Goal: Find specific page/section: Find specific page/section

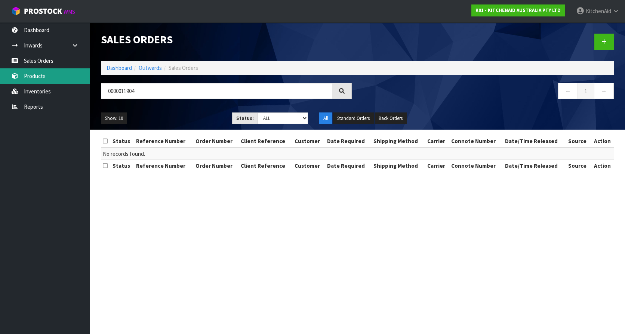
drag, startPoint x: 43, startPoint y: 74, endPoint x: 156, endPoint y: 97, distance: 115.3
click at [43, 74] on link "Products" at bounding box center [45, 75] width 90 height 15
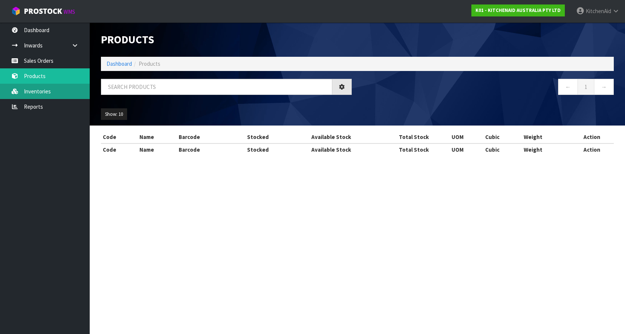
click at [50, 92] on link "Inventories" at bounding box center [45, 91] width 90 height 15
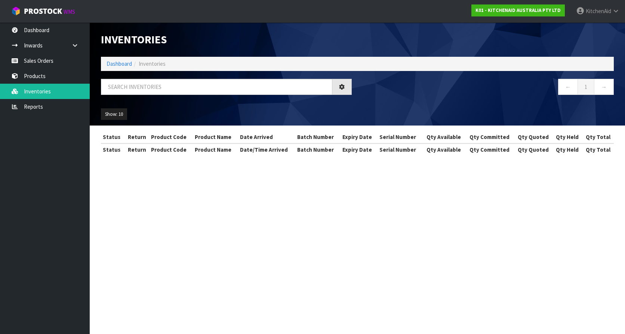
click at [47, 78] on div "Inventories Dashboard Inventories ← 1 → Show: 10 5 10 25 50 All Show Stock Stat…" at bounding box center [312, 84] width 625 height 169
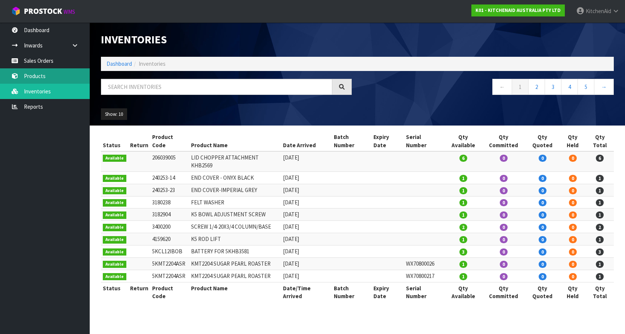
click at [18, 78] on icon at bounding box center [14, 76] width 7 height 6
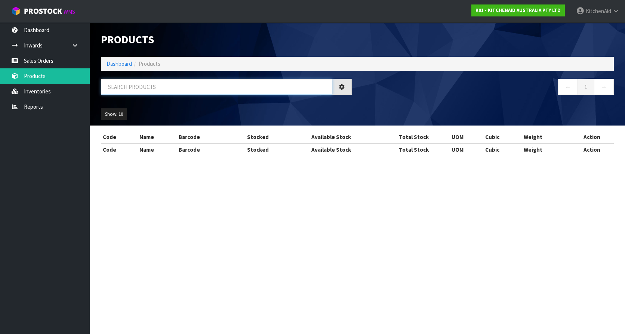
click at [140, 82] on input "text" at bounding box center [216, 87] width 231 height 16
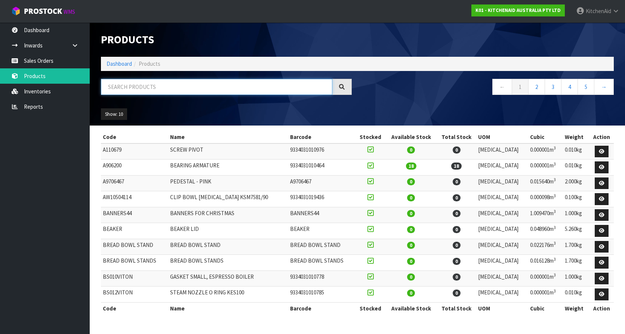
paste input "5KSM45AOB"
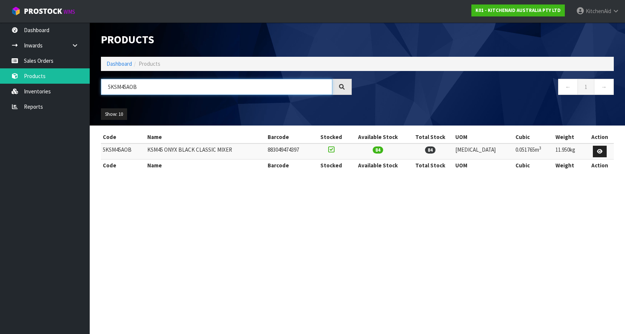
type input "5KSM45AOB"
